Goal: Entertainment & Leisure: Consume media (video, audio)

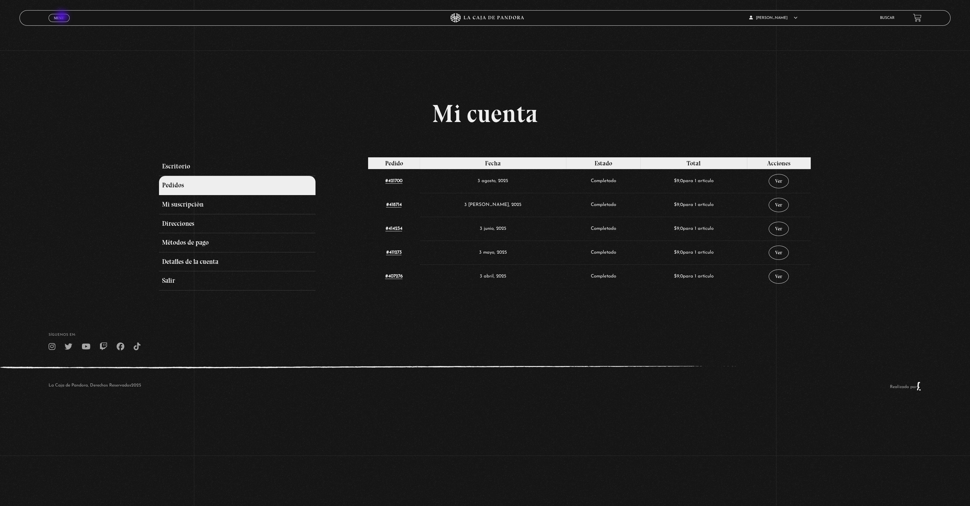
click at [63, 17] on span "Menu" at bounding box center [59, 18] width 10 height 4
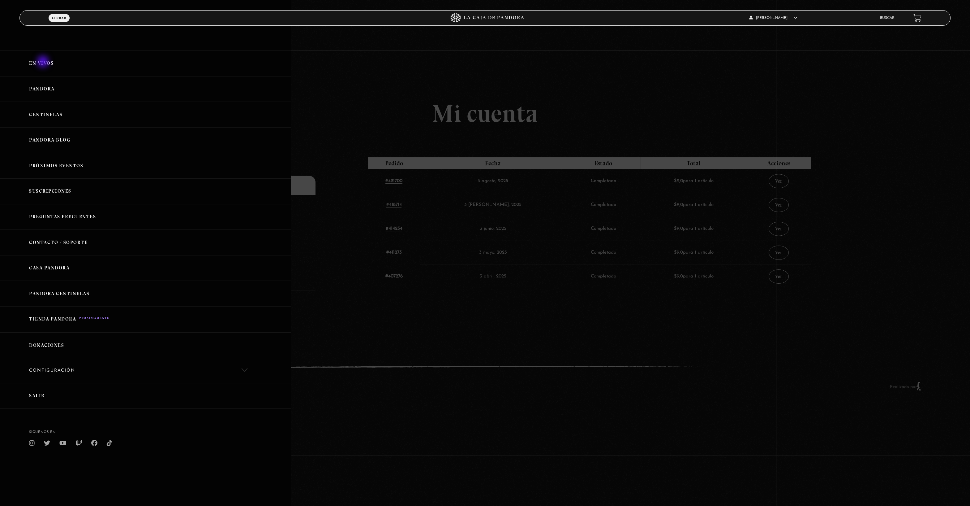
click at [43, 62] on link "En vivos" at bounding box center [145, 63] width 291 height 26
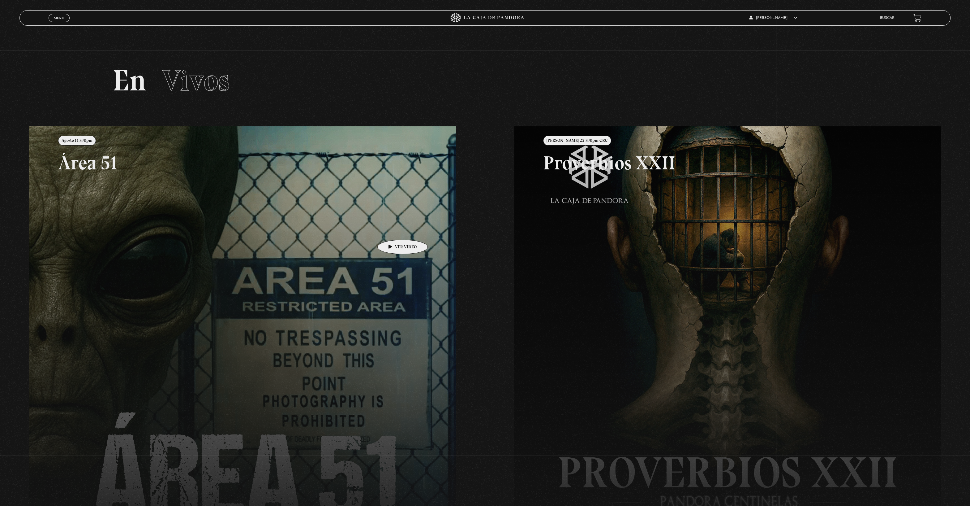
drag, startPoint x: 393, startPoint y: 230, endPoint x: 400, endPoint y: 233, distance: 7.5
click at [394, 230] on link at bounding box center [514, 379] width 970 height 506
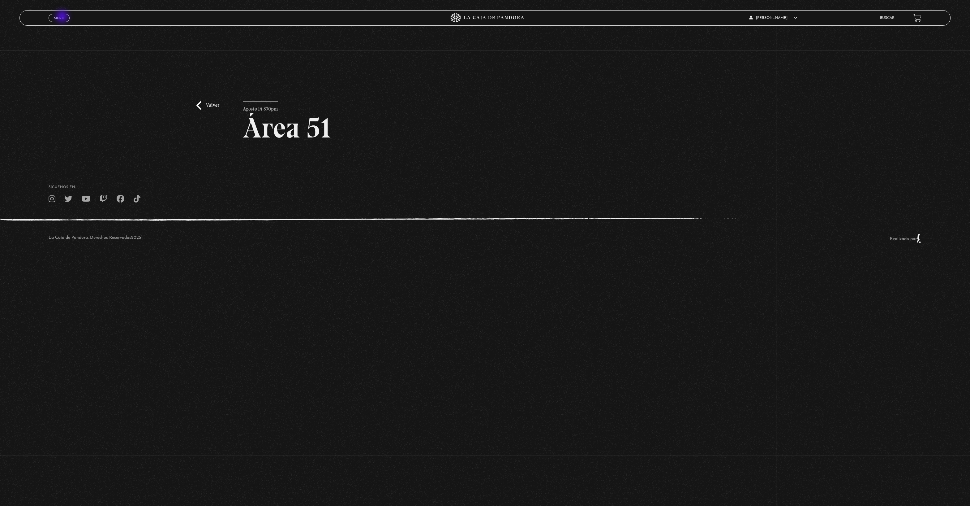
click at [63, 17] on span "Menu" at bounding box center [59, 18] width 10 height 4
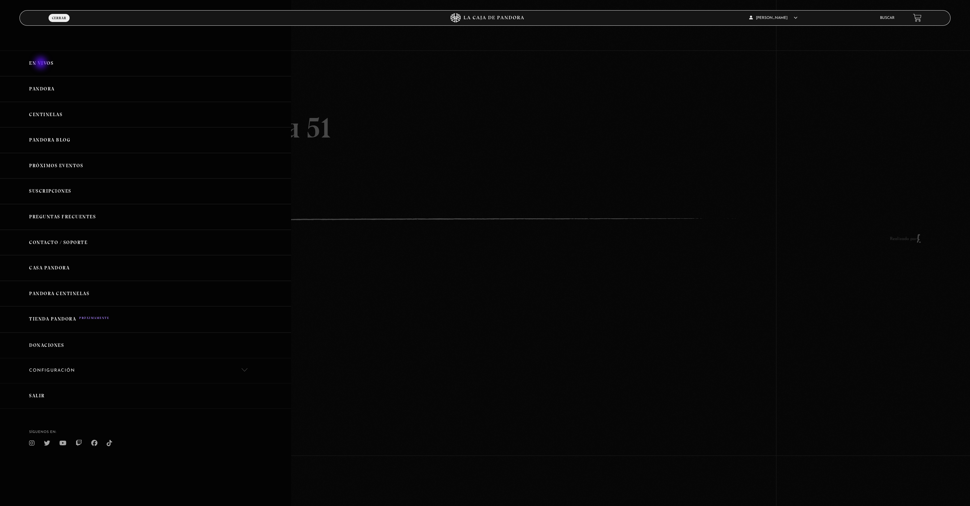
click at [42, 62] on link "En vivos" at bounding box center [145, 63] width 291 height 26
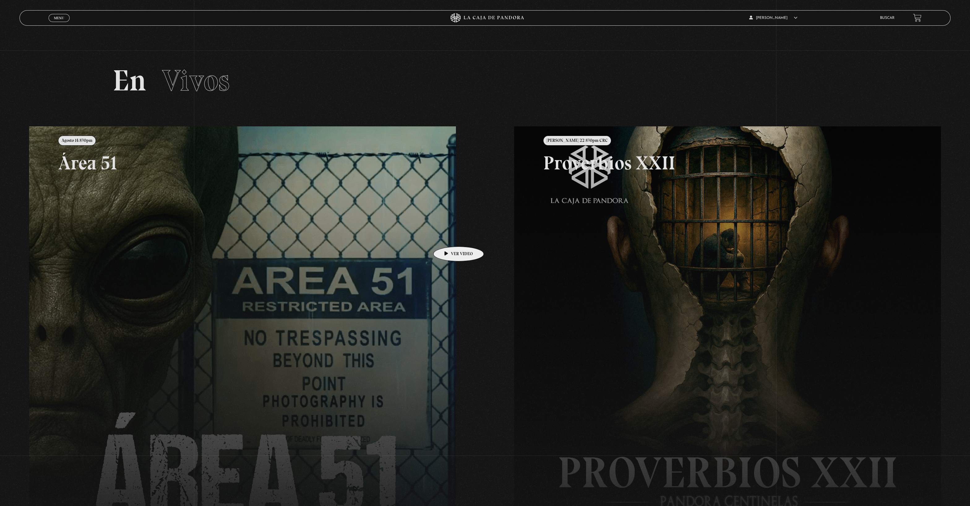
click at [361, 249] on link at bounding box center [514, 379] width 970 height 506
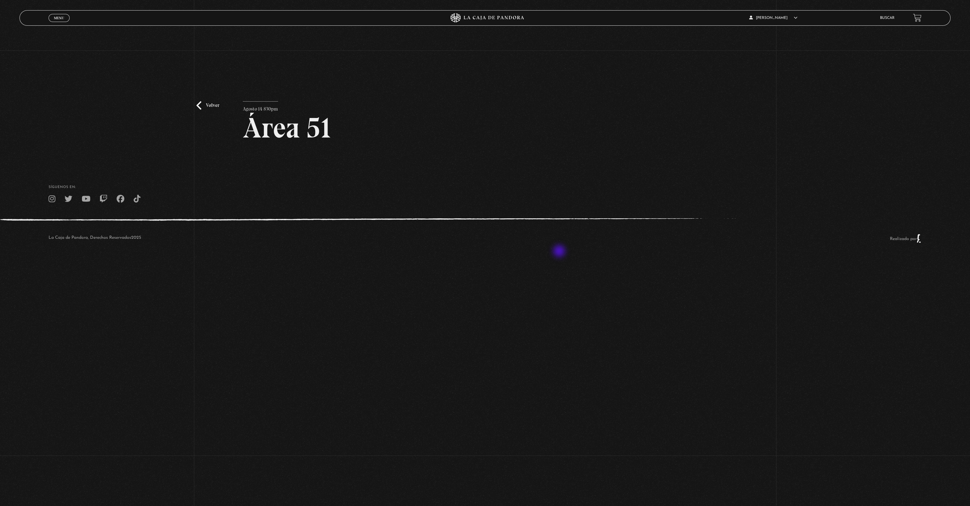
click at [561, 251] on div "La Caja de Pandora, Derechos Reservados 2025 Realizado por" at bounding box center [485, 238] width 970 height 40
click at [524, 258] on div "La Caja de Pandora, Derechos Reservados 2025 Realizado por" at bounding box center [485, 238] width 970 height 40
click at [525, 256] on div "La Caja de Pandora, Derechos Reservados 2025 Realizado por" at bounding box center [485, 238] width 970 height 40
click at [525, 258] on div "La Caja de Pandora, Derechos Reservados 2025 Realizado por" at bounding box center [485, 238] width 970 height 40
click at [525, 238] on div "La Caja de Pandora, Derechos Reservados 2025 Realizado por" at bounding box center [485, 238] width 970 height 40
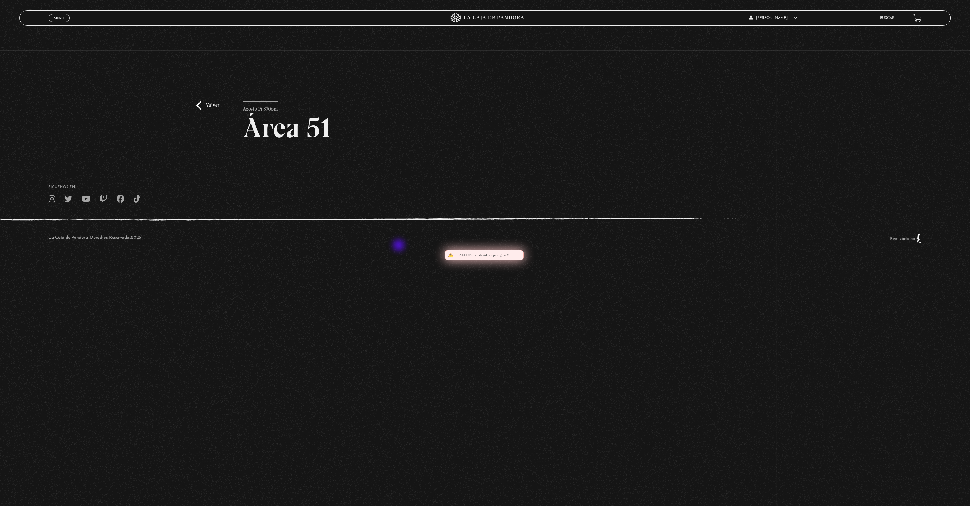
click at [400, 246] on div "La Caja de Pandora, Derechos Reservados 2025 Realizado por" at bounding box center [485, 238] width 970 height 40
click at [315, 258] on body "ingresar al sitio Ver Video Más Información Solicitar Por favor coloque su disp…" at bounding box center [485, 129] width 970 height 258
drag, startPoint x: 353, startPoint y: 368, endPoint x: 367, endPoint y: 387, distance: 23.1
click at [354, 258] on body "ingresar al sitio Ver Video Más Información Solicitar Por favor coloque su disp…" at bounding box center [485, 129] width 970 height 258
drag, startPoint x: 361, startPoint y: 418, endPoint x: 361, endPoint y: 439, distance: 21.4
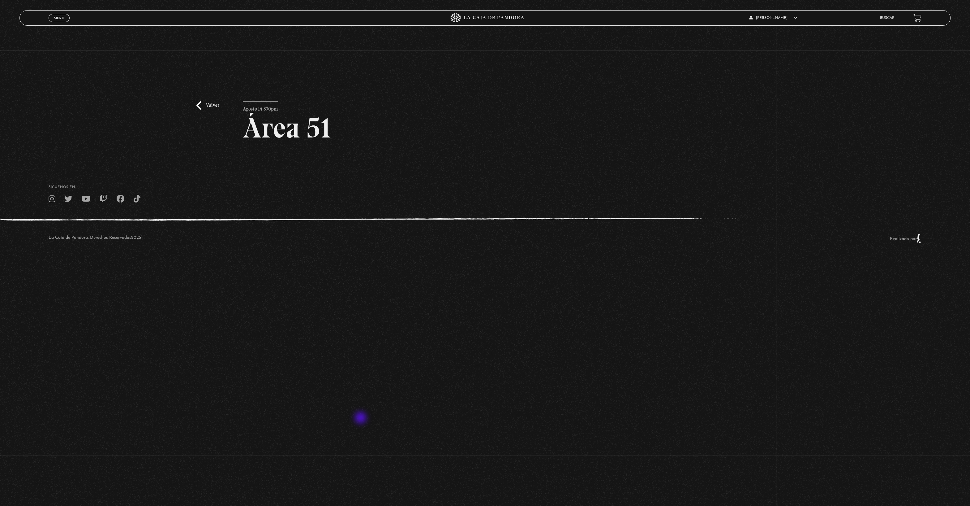
click at [362, 258] on body "ingresar al sitio Ver Video Más Información Solicitar Por favor coloque su disp…" at bounding box center [485, 129] width 970 height 258
drag, startPoint x: 359, startPoint y: 446, endPoint x: 371, endPoint y: 420, distance: 28.5
click at [359, 258] on body "ingresar al sitio Ver Video Más Información Solicitar Por favor coloque su disp…" at bounding box center [485, 129] width 970 height 258
click at [395, 252] on div "La Caja de Pandora, Derechos Reservados 2025 Realizado por" at bounding box center [485, 238] width 970 height 40
click at [400, 219] on div "La Caja de Pandora, Derechos Reservados 2025 Realizado por" at bounding box center [485, 238] width 970 height 40
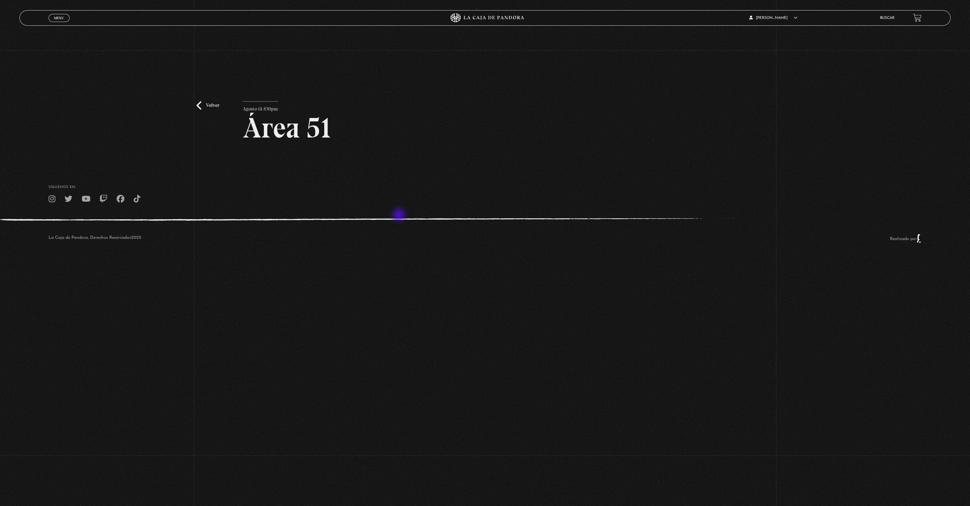
click at [400, 215] on footer "SÍguenos en: La Caja de Pandora, Derechos Reservados 2025 Realizado por" at bounding box center [485, 211] width 970 height 95
click at [403, 221] on div "La Caja de Pandora, Derechos Reservados 2025 Realizado por" at bounding box center [485, 238] width 970 height 40
click at [403, 219] on div "La Caja de Pandora, Derechos Reservados 2025 Realizado por" at bounding box center [485, 238] width 970 height 40
click at [403, 218] on div "La Caja de Pandora, Derechos Reservados 2025 Realizado por" at bounding box center [485, 238] width 970 height 40
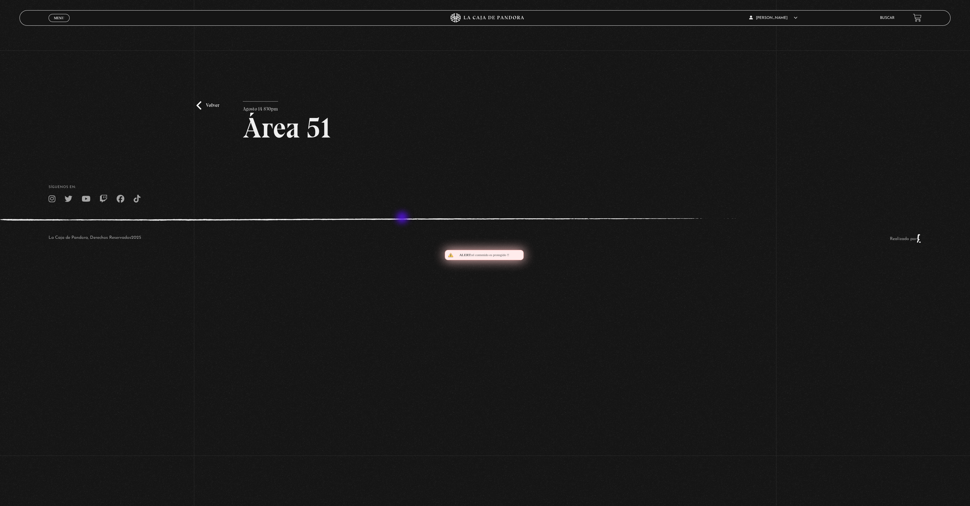
click at [403, 218] on footer "SÍguenos en: La Caja de Pandora, Derechos Reservados 2025 Realizado por" at bounding box center [485, 211] width 970 height 95
drag, startPoint x: 403, startPoint y: 218, endPoint x: 423, endPoint y: 286, distance: 70.9
click at [423, 258] on body "ingresar al sitio Ver Video Más Información Solicitar Por favor coloque su disp…" at bounding box center [485, 129] width 970 height 258
drag, startPoint x: 404, startPoint y: 317, endPoint x: 425, endPoint y: 132, distance: 185.6
click at [423, 133] on body "ingresar al sitio Ver Video Más Información Solicitar Por favor coloque su disp…" at bounding box center [485, 129] width 970 height 258
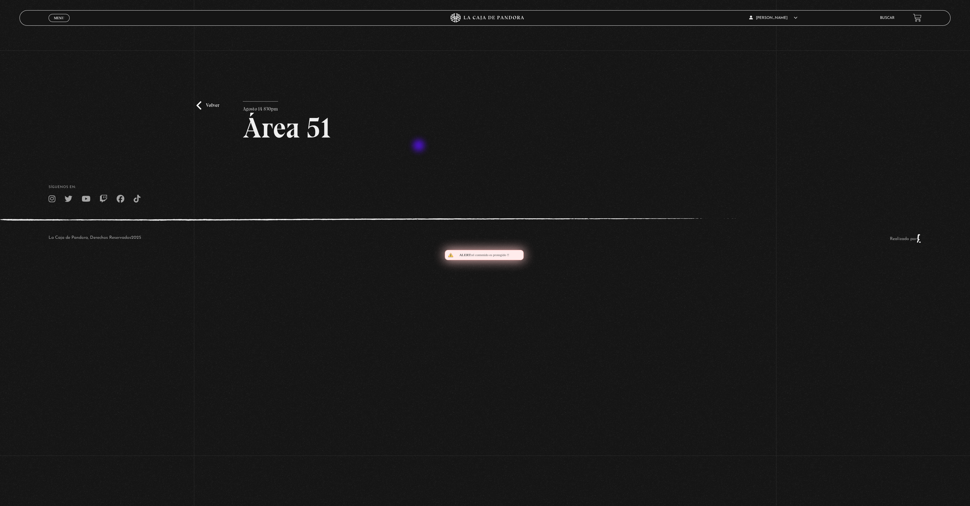
drag, startPoint x: 420, startPoint y: 146, endPoint x: 419, endPoint y: 149, distance: 3.2
click at [419, 149] on article "Agosto 14 830pm Área 51" at bounding box center [485, 126] width 484 height 50
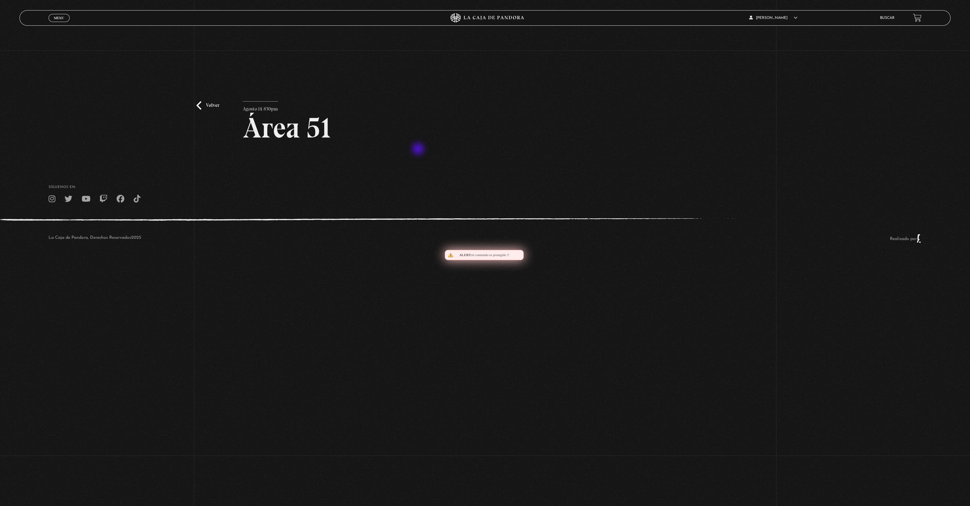
click at [421, 149] on article "Agosto 14 830pm Área 51" at bounding box center [485, 126] width 484 height 50
click at [422, 149] on article "Agosto 14 830pm Área 51" at bounding box center [485, 126] width 484 height 50
click at [423, 151] on article "Agosto 14 830pm Área 51" at bounding box center [485, 126] width 484 height 50
click at [423, 152] on div "Volver Agosto 14 830pm Área 51" at bounding box center [485, 132] width 484 height 63
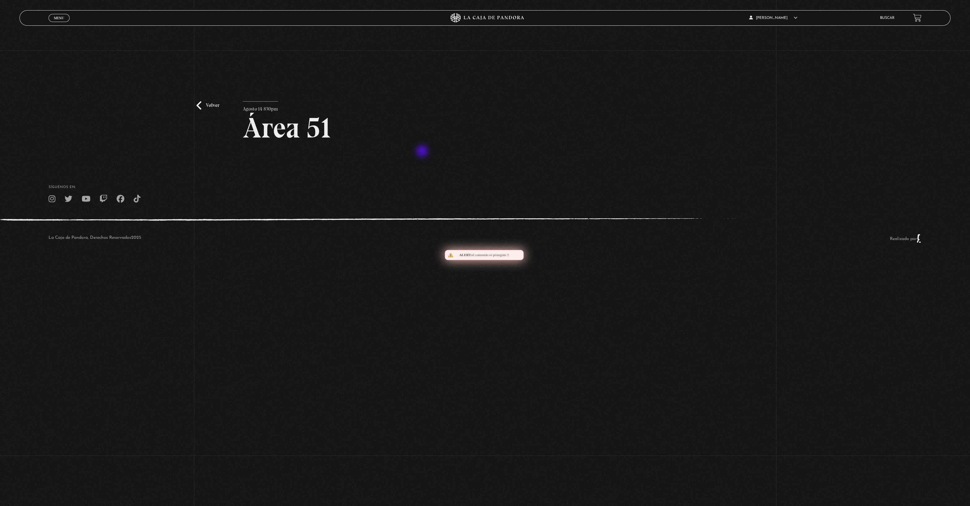
click at [423, 153] on div "Volver Agosto 14 830pm Área 51" at bounding box center [485, 132] width 484 height 63
click at [63, 19] on span "Menu" at bounding box center [59, 18] width 10 height 4
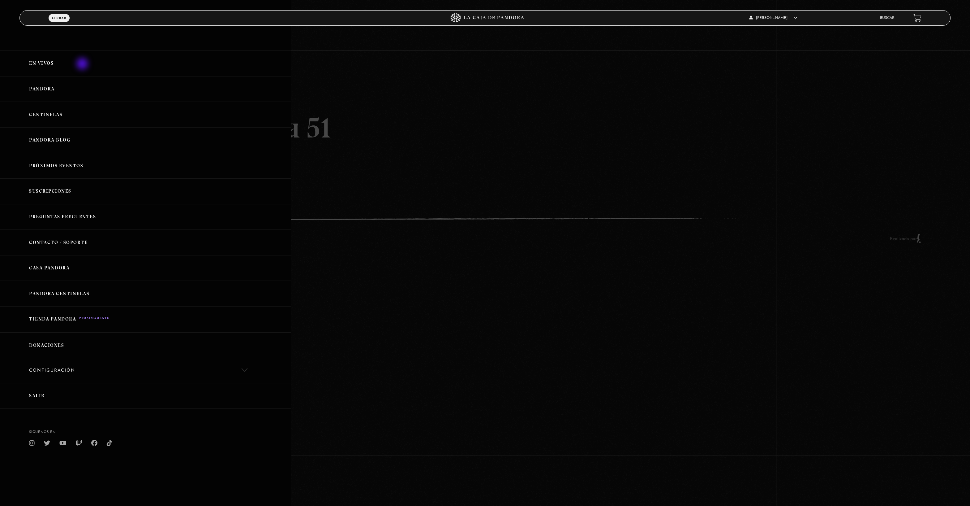
click at [83, 64] on link "En vivos" at bounding box center [145, 63] width 291 height 26
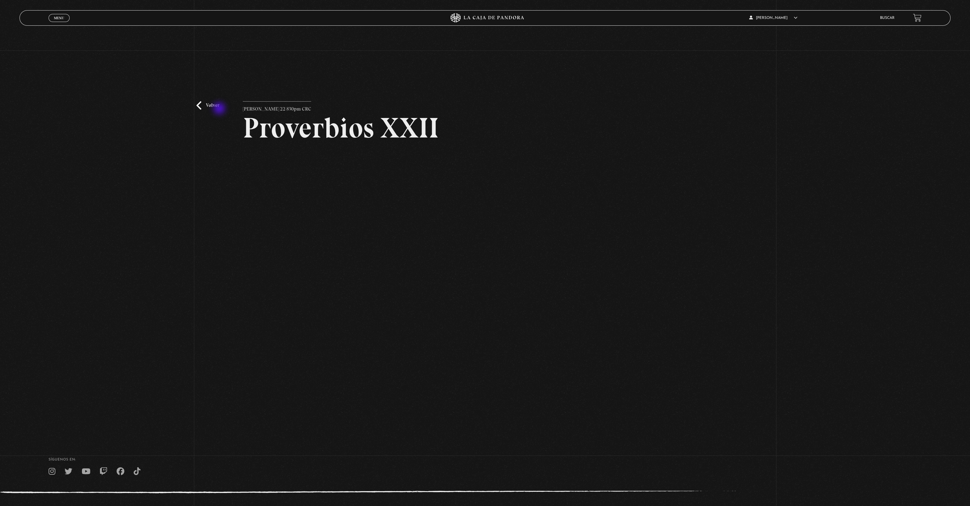
click at [218, 107] on link "Volver" at bounding box center [208, 105] width 23 height 8
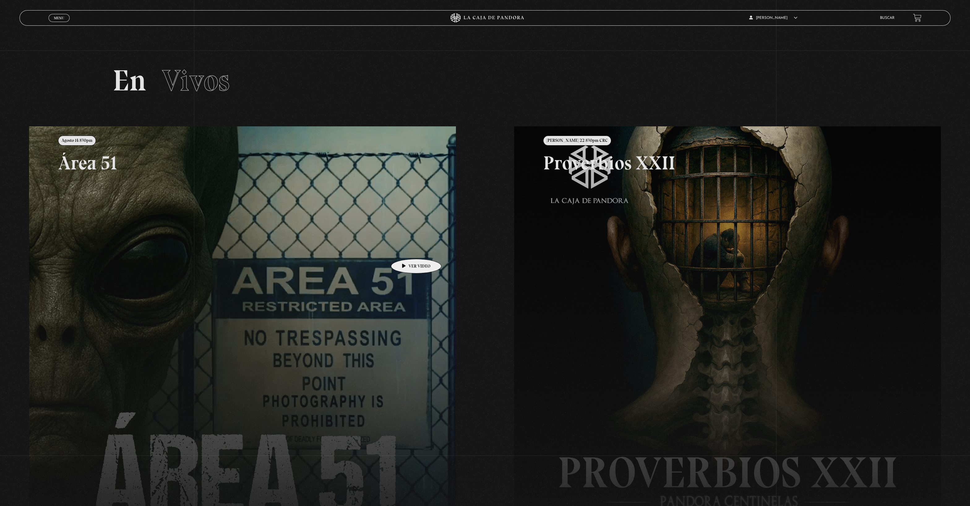
click at [406, 249] on link at bounding box center [514, 379] width 970 height 506
